Goal: Information Seeking & Learning: Find contact information

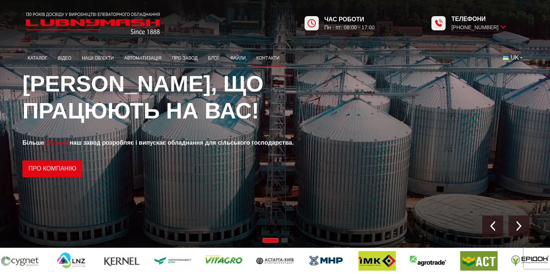
click at [273, 60] on link "Контакти" at bounding box center [268, 58] width 34 height 15
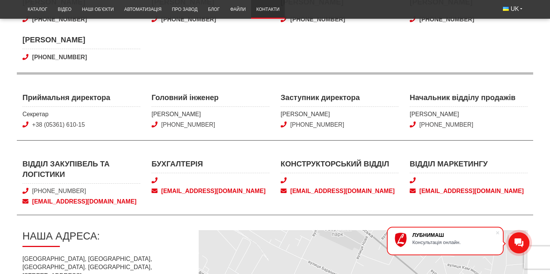
scroll to position [258, 0]
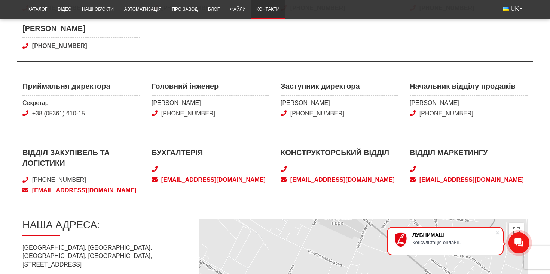
click at [414, 166] on span at bounding box center [469, 169] width 118 height 8
click at [414, 168] on icon at bounding box center [413, 169] width 6 height 6
drag, startPoint x: 517, startPoint y: 186, endPoint x: 420, endPoint y: 179, distance: 97.6
click at [420, 179] on div "Відділ маркетингу [EMAIL_ADDRESS][DOMAIN_NAME]" at bounding box center [468, 171] width 129 height 48
copy span "[EMAIL_ADDRESS][DOMAIN_NAME]"
